Goal: Book appointment/travel/reservation

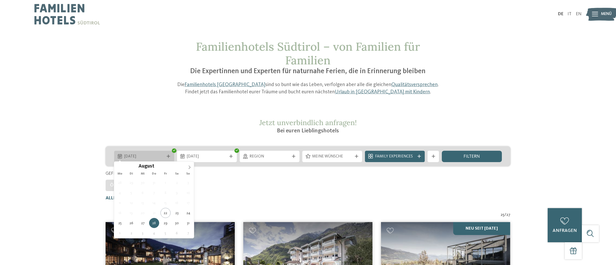
click at [145, 158] on span "[DATE]" at bounding box center [144, 157] width 40 height 6
type div "[DATE]"
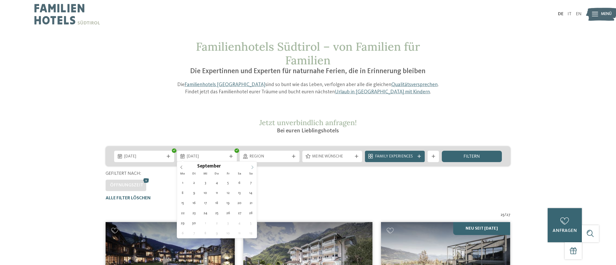
click at [254, 166] on icon at bounding box center [252, 168] width 4 height 4
click at [183, 166] on div "September ****" at bounding box center [217, 166] width 80 height 9
type div "[DATE]"
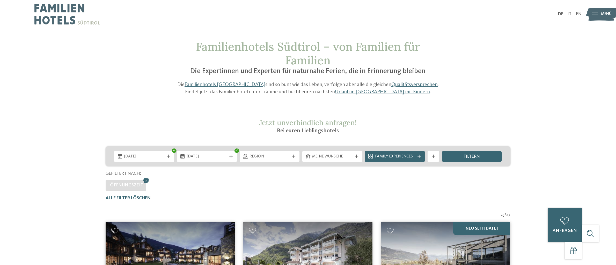
drag, startPoint x: 145, startPoint y: 179, endPoint x: 173, endPoint y: 194, distance: 31.8
click at [145, 180] on icon at bounding box center [146, 181] width 9 height 8
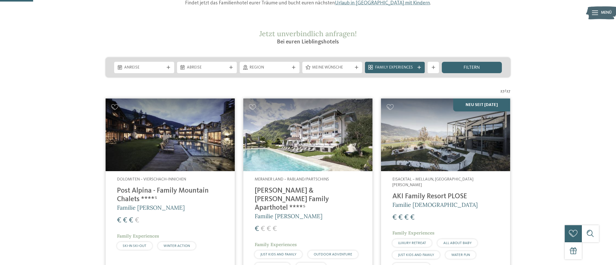
scroll to position [88, 0]
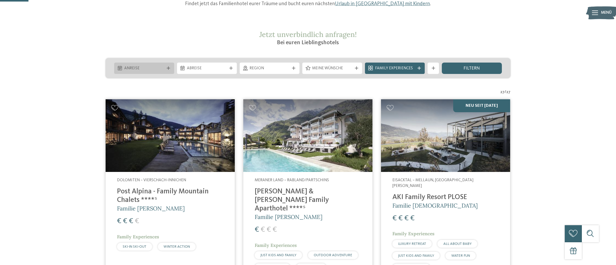
click at [133, 68] on span "Anreise" at bounding box center [144, 69] width 40 height 6
click at [476, 66] on span "filtern" at bounding box center [471, 68] width 16 height 5
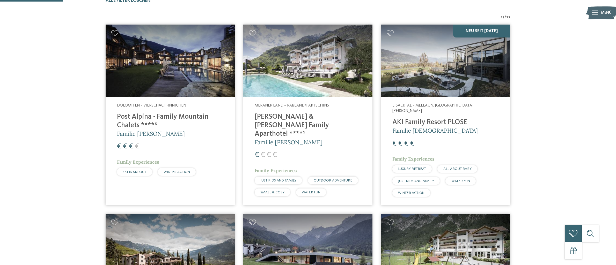
scroll to position [198, 0]
click at [185, 77] on img at bounding box center [170, 61] width 129 height 73
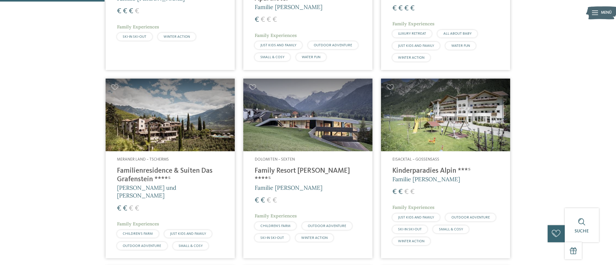
scroll to position [333, 0]
click at [306, 111] on img at bounding box center [307, 114] width 129 height 73
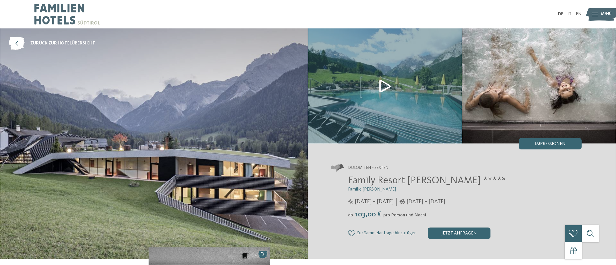
scroll to position [9, 0]
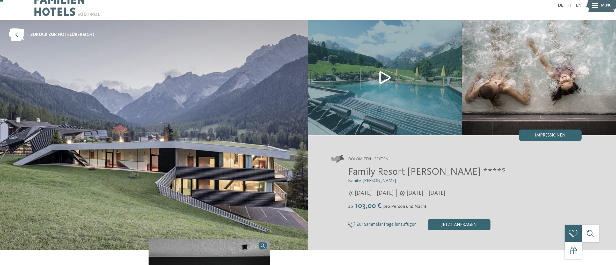
click at [386, 75] on img at bounding box center [384, 77] width 153 height 115
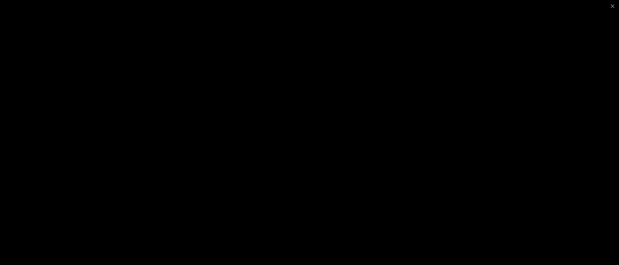
click at [494, 44] on div at bounding box center [309, 132] width 619 height 265
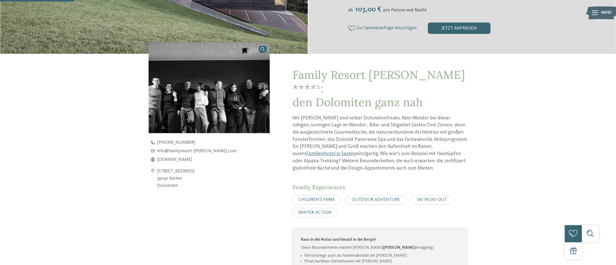
scroll to position [205, 0]
click at [175, 159] on span "www.familyresort-rainer.com" at bounding box center [174, 159] width 35 height 5
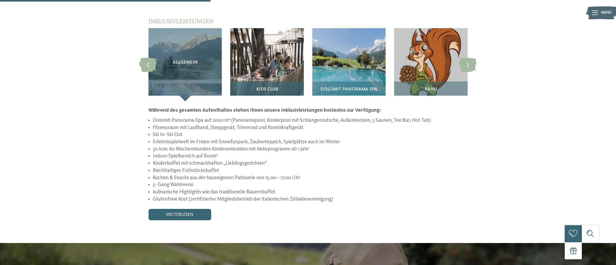
scroll to position [583, 0]
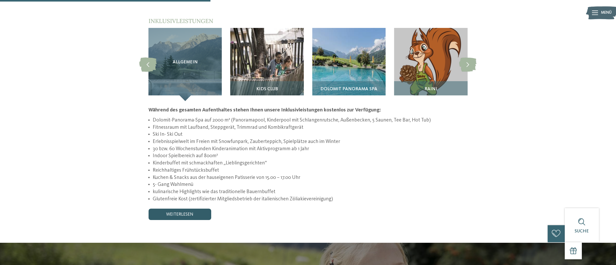
click at [183, 209] on link "weiterlesen" at bounding box center [179, 214] width 63 height 11
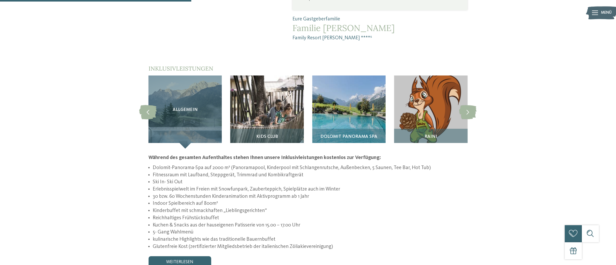
scroll to position [527, 0]
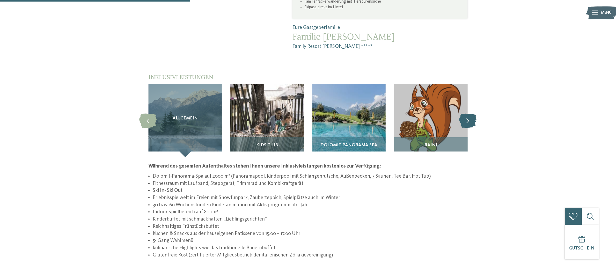
click at [473, 114] on icon at bounding box center [467, 121] width 17 height 14
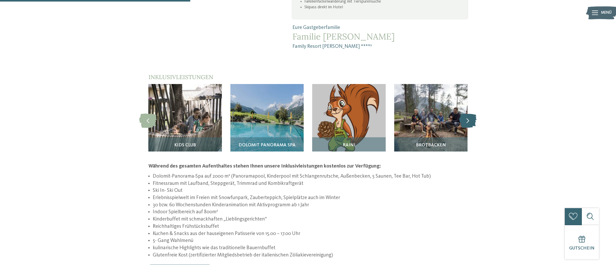
click at [473, 114] on icon at bounding box center [467, 121] width 17 height 14
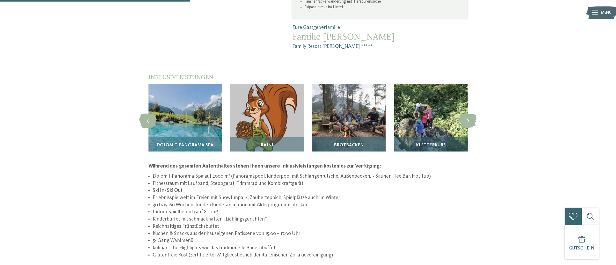
click at [356, 103] on img at bounding box center [348, 120] width 73 height 73
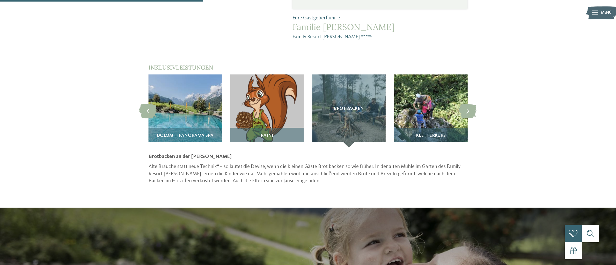
scroll to position [532, 0]
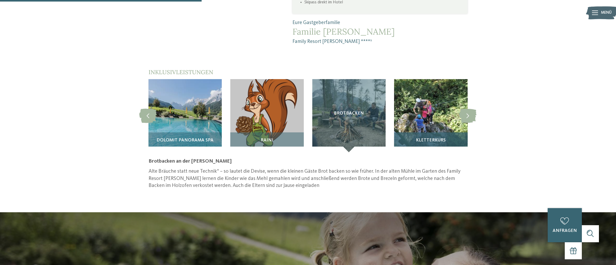
click at [447, 100] on img at bounding box center [430, 115] width 73 height 73
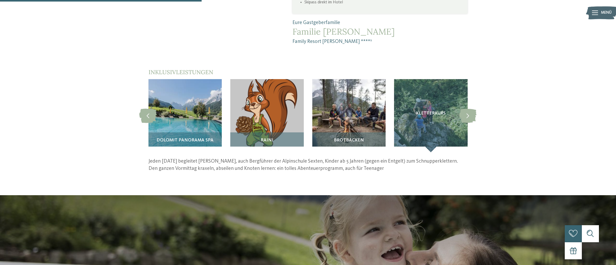
click at [232, 158] on p "Jeden Montag begleitet Joe Rainer, auch Bergführer der Alpinschule Sexten, Kind…" at bounding box center [307, 165] width 319 height 14
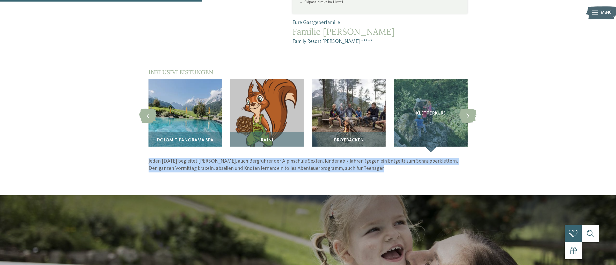
click at [232, 158] on p "Jeden Montag begleitet Joe Rainer, auch Bergführer der Alpinschule Sexten, Kind…" at bounding box center [307, 165] width 319 height 14
click at [322, 158] on p "Jeden Montag begleitet Joe Rainer, auch Bergführer der Alpinschule Sexten, Kind…" at bounding box center [307, 165] width 319 height 14
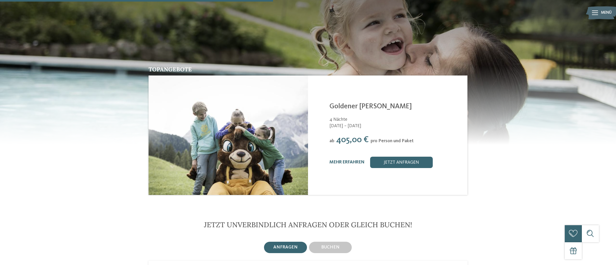
scroll to position [756, 0]
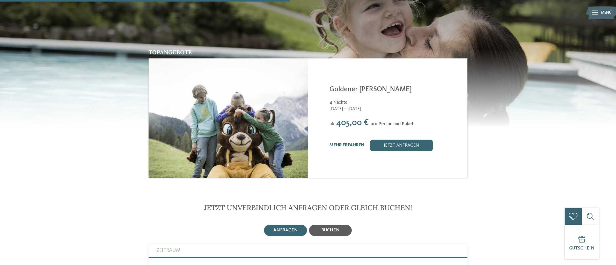
click at [333, 228] on span "buchen" at bounding box center [330, 230] width 18 height 4
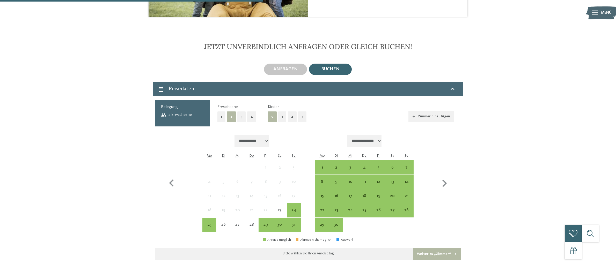
scroll to position [918, 0]
click at [290, 111] on button "2" at bounding box center [292, 116] width 9 height 11
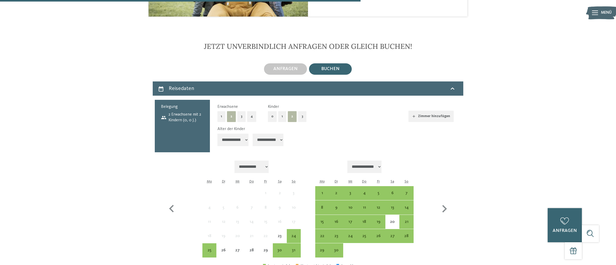
select select "*"
click at [279, 248] on div "30" at bounding box center [279, 254] width 13 height 13
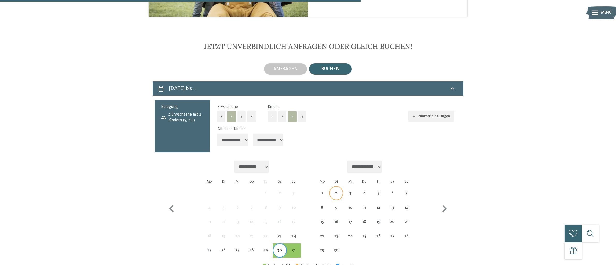
click at [336, 191] on div "2" at bounding box center [336, 197] width 13 height 13
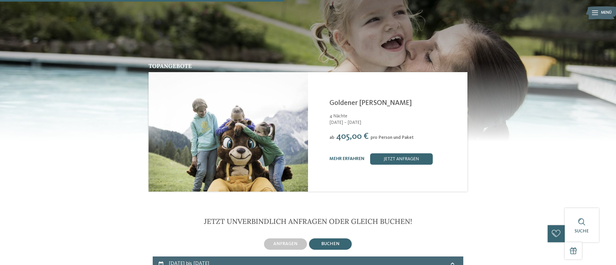
scroll to position [743, 0]
